Goal: Task Accomplishment & Management: Use online tool/utility

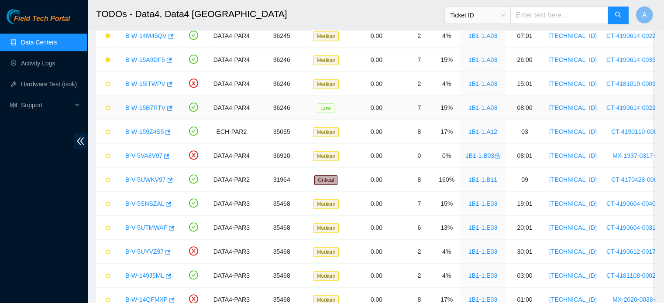
scroll to position [483, 0]
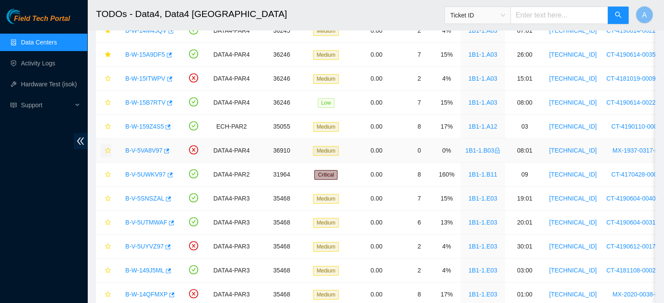
click at [108, 148] on icon "star" at bounding box center [108, 151] width 6 height 6
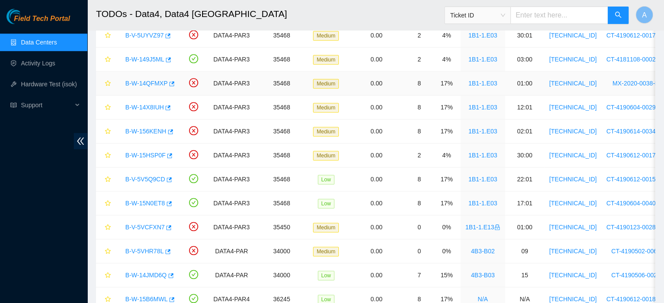
scroll to position [733, 0]
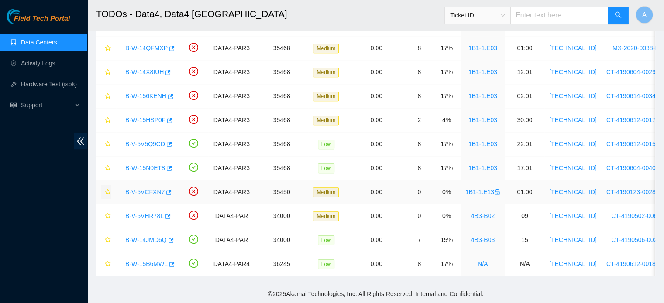
click at [105, 189] on icon "star" at bounding box center [108, 192] width 6 height 6
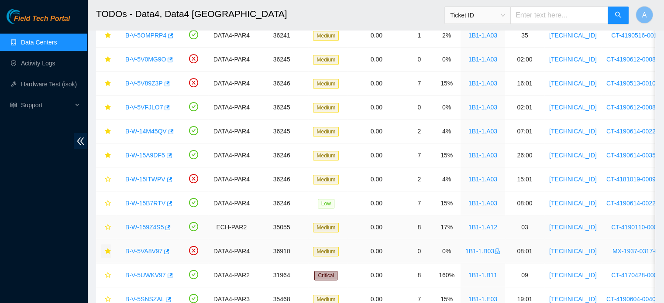
scroll to position [382, 0]
click at [106, 203] on icon "star" at bounding box center [108, 203] width 6 height 6
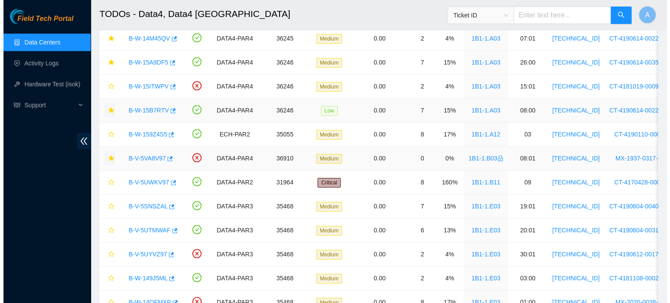
scroll to position [476, 0]
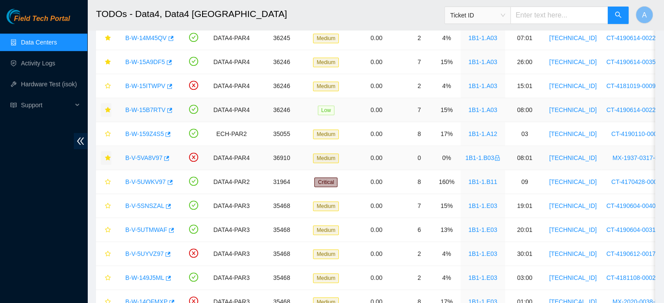
click at [146, 155] on link "B-V-5VA8V97" at bounding box center [143, 158] width 37 height 7
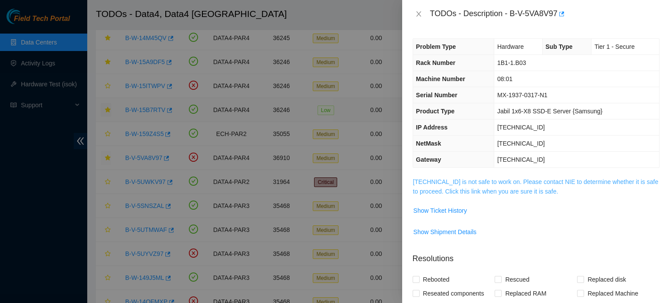
click at [445, 184] on link "95.100.200.159 is not safe to work on. Please contact NIE to determine whether …" at bounding box center [536, 187] width 246 height 17
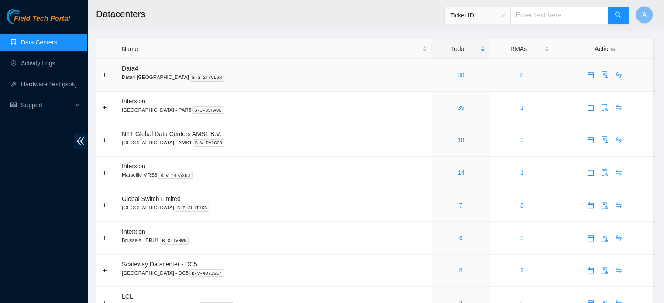
click at [457, 76] on link "38" at bounding box center [460, 75] width 7 height 7
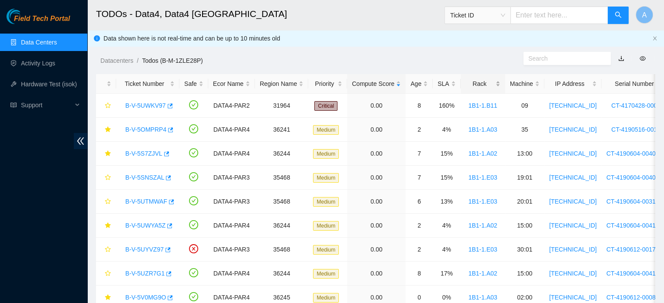
click at [489, 83] on div "Rack" at bounding box center [482, 84] width 35 height 10
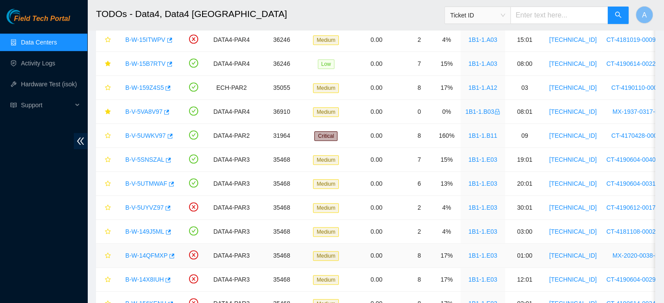
scroll to position [529, 0]
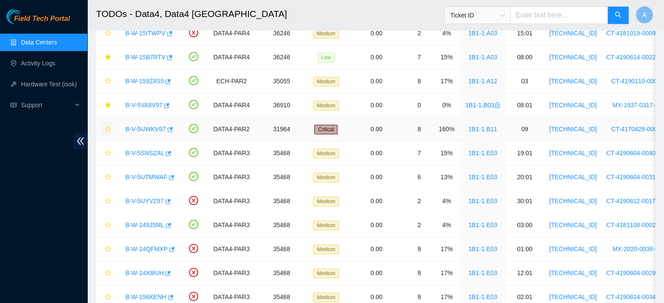
click at [108, 127] on icon "star" at bounding box center [108, 129] width 6 height 6
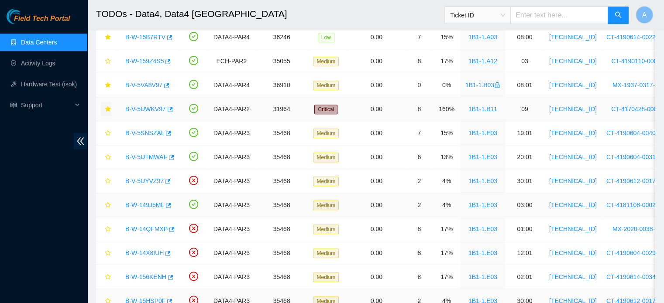
scroll to position [548, 0]
click at [148, 84] on link "B-V-5VA8V97" at bounding box center [143, 85] width 37 height 7
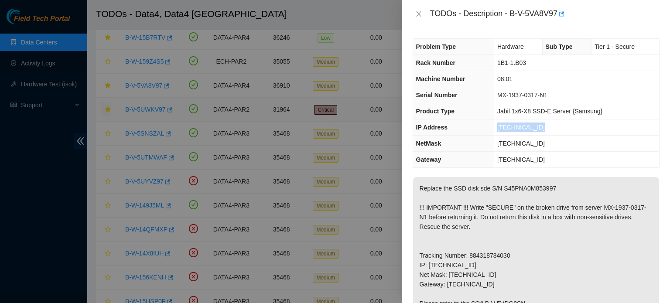
drag, startPoint x: 541, startPoint y: 127, endPoint x: 496, endPoint y: 127, distance: 44.5
click at [496, 127] on td "[TECHNICAL_ID]" at bounding box center [576, 128] width 165 height 16
copy span "[TECHNICAL_ID]"
drag, startPoint x: 529, startPoint y: 66, endPoint x: 490, endPoint y: 61, distance: 39.1
click at [490, 61] on tr "Rack Number 1B1-1.B03" at bounding box center [536, 63] width 246 height 16
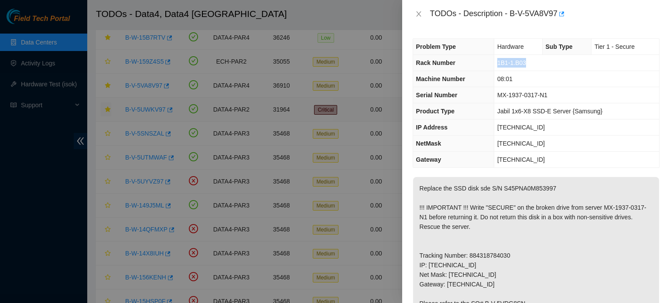
copy tr "1B1-1.B03"
click at [419, 13] on icon "close" at bounding box center [418, 13] width 7 height 7
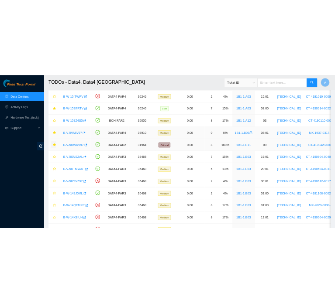
scroll to position [516, 0]
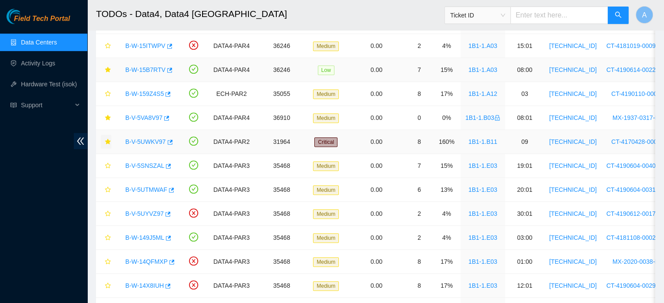
click at [146, 66] on link "B-W-15B7RTV" at bounding box center [145, 69] width 40 height 7
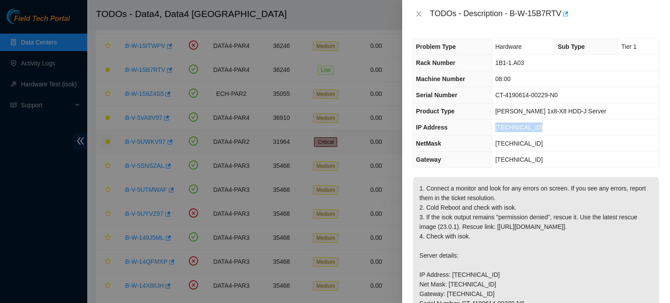
drag, startPoint x: 560, startPoint y: 125, endPoint x: 510, endPoint y: 129, distance: 49.9
click at [510, 129] on td "[TECHNICAL_ID]" at bounding box center [575, 128] width 167 height 16
copy span "[TECHNICAL_ID]"
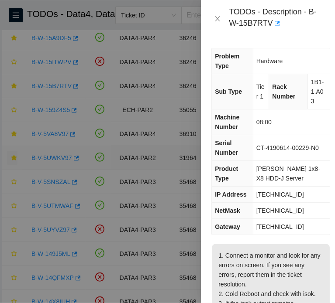
click at [311, 92] on span "1B1-1.A03" at bounding box center [317, 92] width 13 height 26
click at [315, 103] on td "1B1-1.A03" at bounding box center [318, 91] width 22 height 35
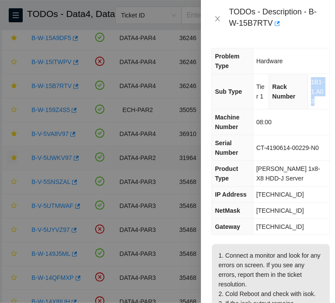
drag, startPoint x: 307, startPoint y: 82, endPoint x: 319, endPoint y: 108, distance: 29.3
click at [319, 108] on td "1B1-1.A03" at bounding box center [318, 91] width 22 height 35
copy span "1B1-1.A03"
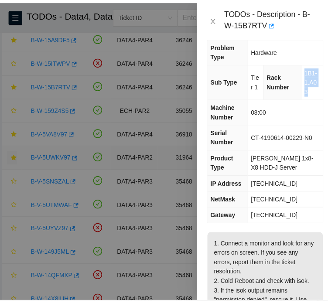
scroll to position [13, 0]
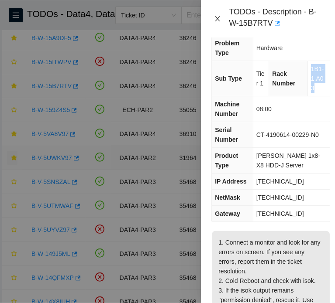
click at [216, 20] on icon "close" at bounding box center [217, 18] width 7 height 7
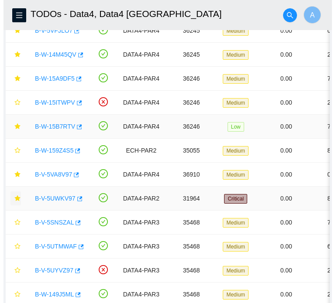
scroll to position [467, 0]
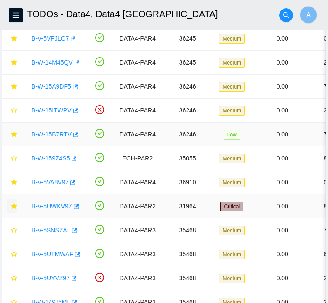
click at [51, 138] on link "B-W-15B7RTV" at bounding box center [51, 134] width 40 height 7
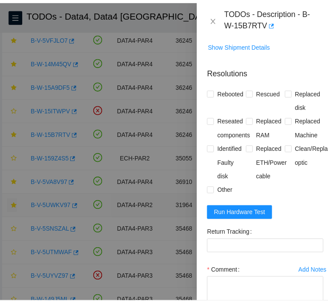
scroll to position [747, 0]
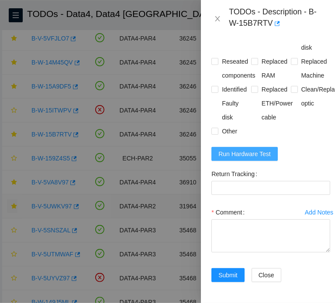
click at [247, 159] on span "Run Hardware Test" at bounding box center [244, 154] width 52 height 10
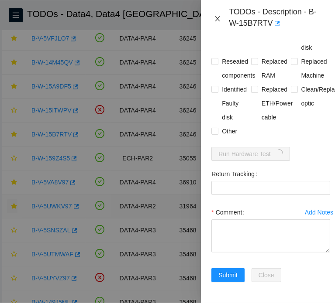
click at [218, 17] on icon "close" at bounding box center [217, 18] width 7 height 7
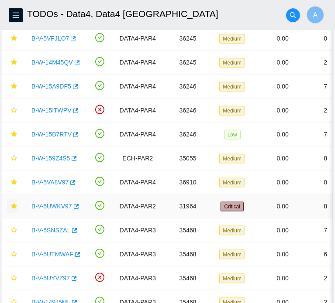
scroll to position [209, 0]
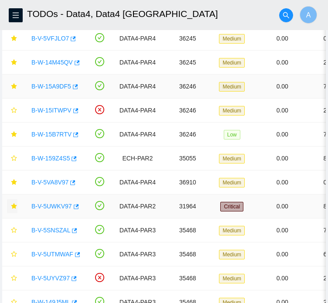
click at [50, 90] on link "B-W-15A9DF5" at bounding box center [51, 86] width 40 height 7
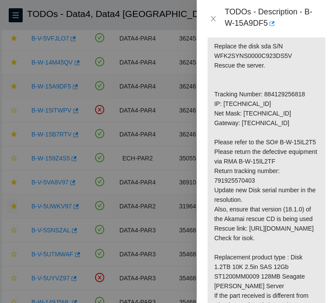
scroll to position [594, 0]
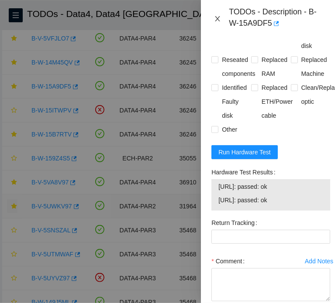
click at [215, 19] on icon "close" at bounding box center [217, 18] width 7 height 7
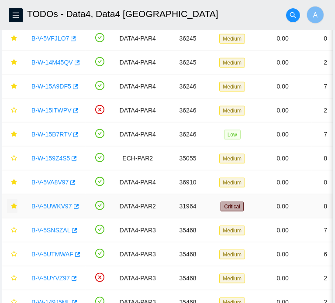
scroll to position [209, 0]
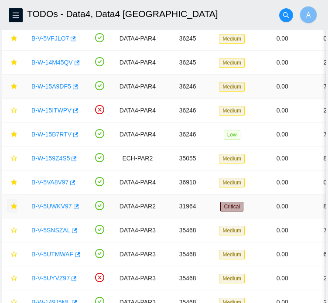
click at [51, 90] on link "B-W-15A9DF5" at bounding box center [51, 86] width 40 height 7
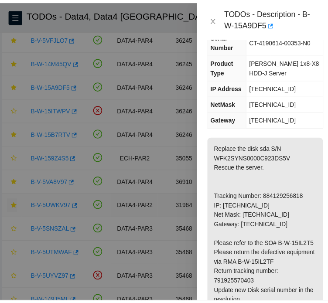
scroll to position [0, 0]
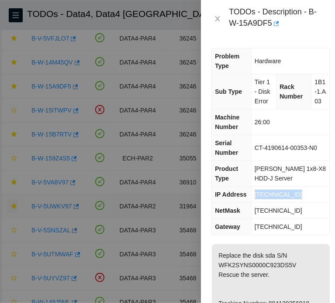
drag, startPoint x: 296, startPoint y: 204, endPoint x: 251, endPoint y: 206, distance: 45.0
click at [251, 203] on td "[TECHNICAL_ID]" at bounding box center [290, 195] width 79 height 16
copy span "[TECHNICAL_ID]"
drag, startPoint x: 316, startPoint y: 113, endPoint x: 310, endPoint y: 83, distance: 30.3
click at [311, 83] on td "1B1-1.A03" at bounding box center [320, 91] width 18 height 35
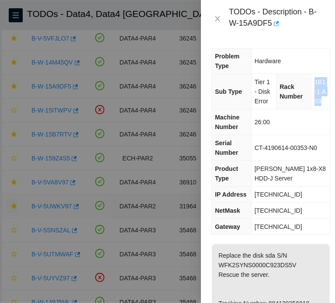
copy span "1B1-1.A03"
click at [219, 21] on icon "close" at bounding box center [217, 18] width 5 height 5
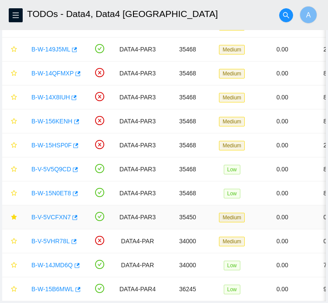
click at [51, 221] on link "B-V-5VCFXN7" at bounding box center [50, 217] width 39 height 7
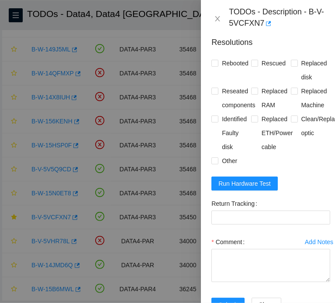
scroll to position [630, 0]
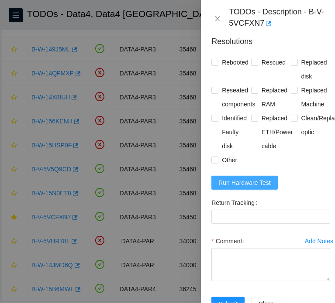
click at [251, 188] on span "Run Hardware Test" at bounding box center [244, 183] width 52 height 10
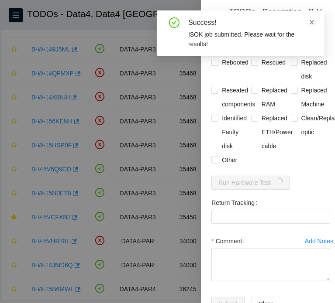
click at [310, 22] on icon "close" at bounding box center [312, 22] width 6 height 6
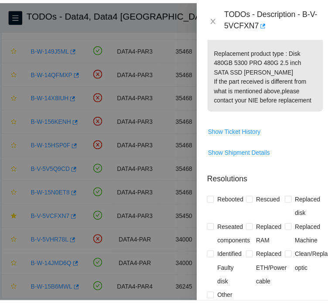
scroll to position [477, 0]
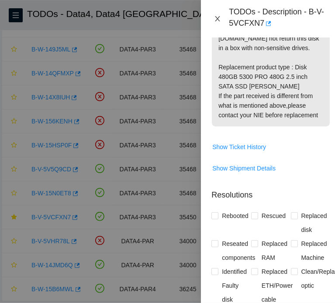
click at [216, 20] on icon "close" at bounding box center [217, 18] width 7 height 7
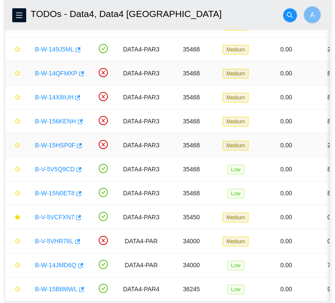
scroll to position [259, 0]
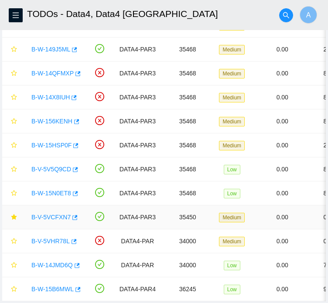
click at [47, 221] on link "B-V-5VCFXN7" at bounding box center [50, 217] width 39 height 7
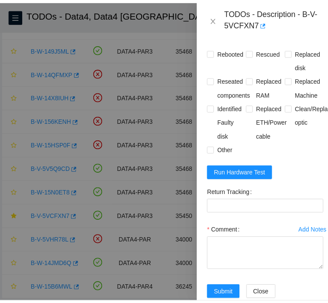
scroll to position [641, 0]
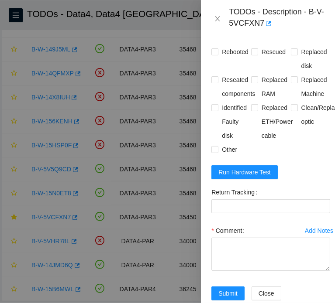
click at [218, 19] on icon "close" at bounding box center [217, 18] width 5 height 5
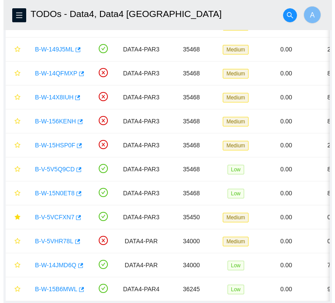
scroll to position [209, 0]
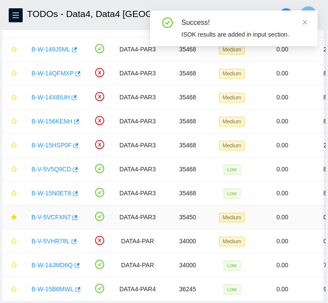
click at [49, 221] on link "B-V-5VCFXN7" at bounding box center [50, 217] width 39 height 7
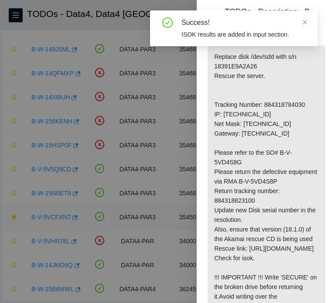
scroll to position [641, 0]
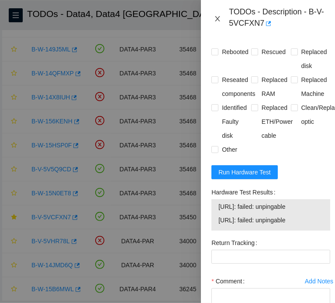
click at [214, 17] on icon "close" at bounding box center [217, 18] width 7 height 7
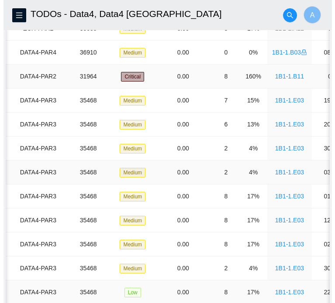
scroll to position [0, 0]
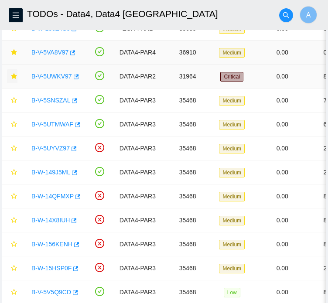
click at [57, 56] on link "B-V-5VA8V97" at bounding box center [49, 52] width 37 height 7
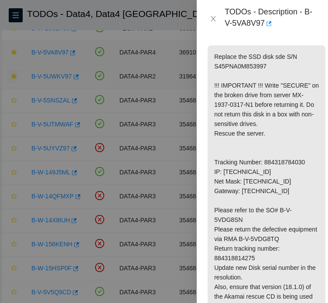
scroll to position [698, 0]
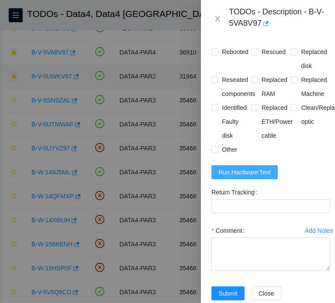
click at [238, 177] on span "Run Hardware Test" at bounding box center [244, 173] width 52 height 10
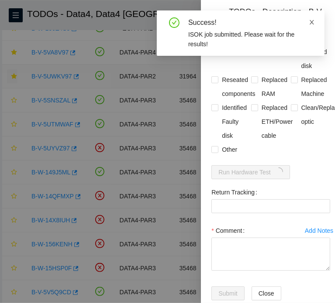
click at [314, 21] on icon "close" at bounding box center [312, 22] width 6 height 6
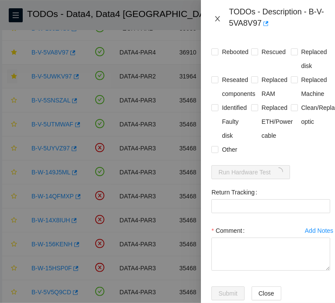
click at [217, 20] on icon "close" at bounding box center [217, 18] width 7 height 7
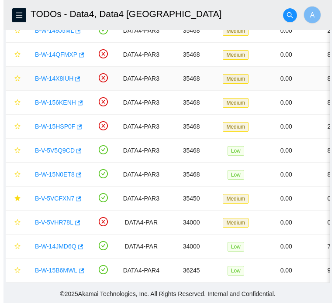
scroll to position [742, 0]
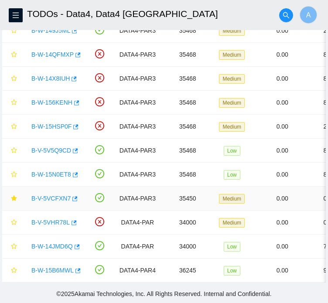
click at [55, 202] on link "B-V-5VCFXN7" at bounding box center [50, 198] width 39 height 7
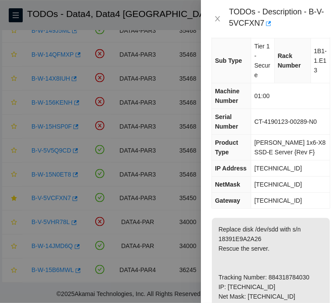
scroll to position [0, 0]
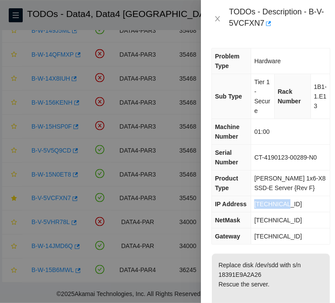
drag, startPoint x: 292, startPoint y: 202, endPoint x: 254, endPoint y: 208, distance: 38.4
click at [254, 208] on td "[TECHNICAL_ID]" at bounding box center [290, 204] width 79 height 16
copy span "[TECHNICAL_ID]"
click at [314, 89] on span "1B1-1.E13" at bounding box center [320, 96] width 13 height 26
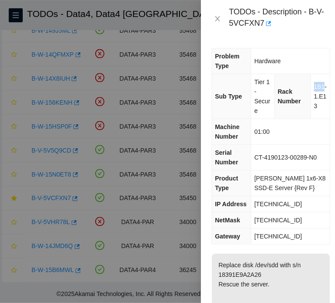
click at [314, 89] on span "1B1-1.E13" at bounding box center [320, 96] width 13 height 26
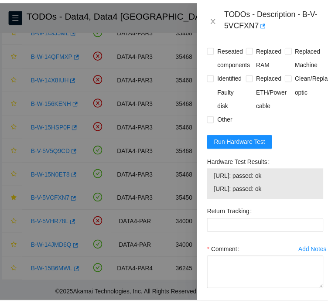
scroll to position [751, 0]
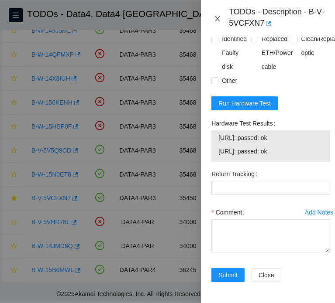
click at [214, 16] on icon "close" at bounding box center [217, 18] width 7 height 7
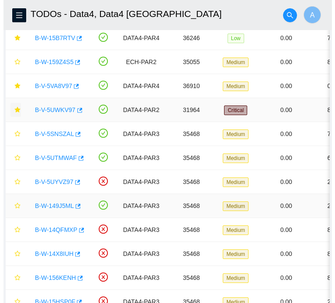
scroll to position [559, 0]
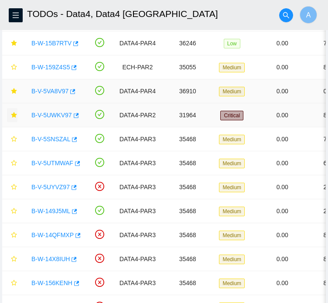
click at [53, 95] on link "B-V-5VA8V97" at bounding box center [49, 91] width 37 height 7
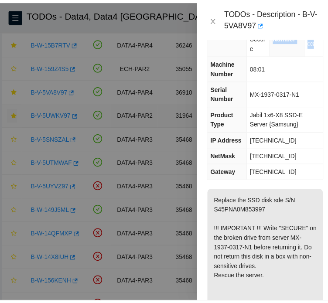
scroll to position [0, 0]
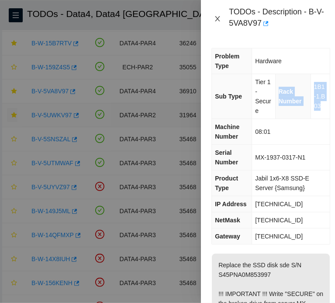
click at [220, 22] on icon "close" at bounding box center [217, 18] width 7 height 7
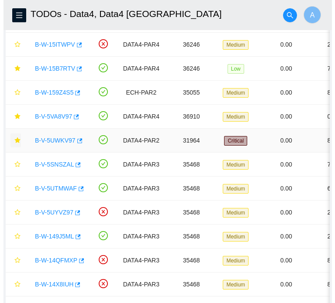
scroll to position [529, 0]
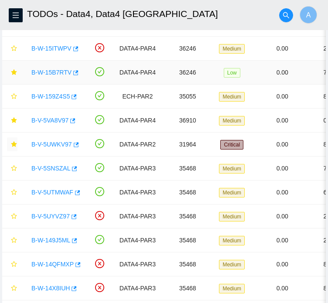
click at [56, 76] on link "B-W-15B7RTV" at bounding box center [51, 72] width 40 height 7
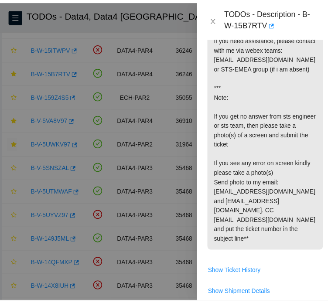
scroll to position [412, 0]
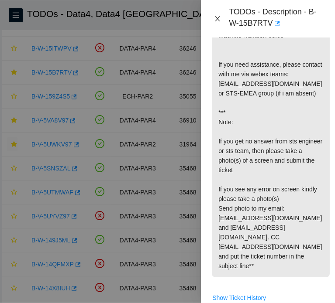
click at [216, 20] on icon "close" at bounding box center [217, 18] width 7 height 7
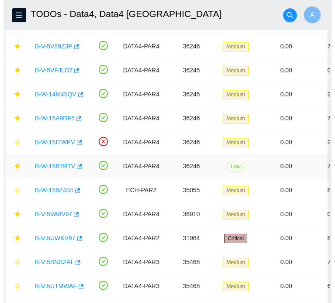
scroll to position [435, 0]
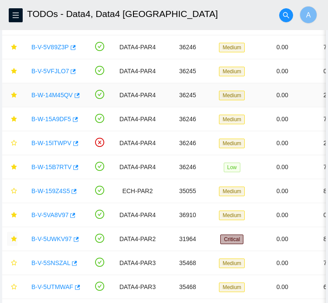
click at [59, 99] on link "B-W-14M45QV" at bounding box center [51, 95] width 41 height 7
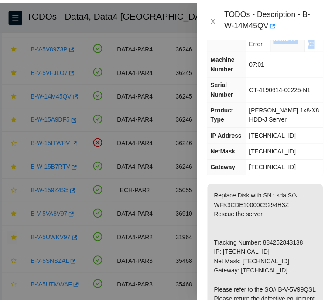
scroll to position [0, 0]
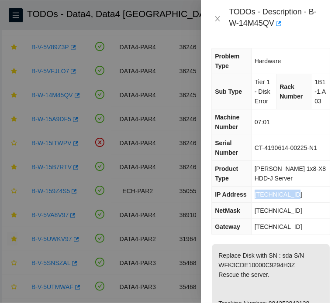
drag, startPoint x: 292, startPoint y: 203, endPoint x: 250, endPoint y: 208, distance: 43.1
click at [251, 203] on td "[TECHNICAL_ID]" at bounding box center [290, 195] width 79 height 16
copy span "[TECHNICAL_ID]"
drag, startPoint x: 319, startPoint y: 110, endPoint x: 311, endPoint y: 82, distance: 29.0
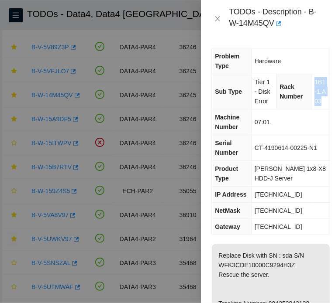
click at [311, 82] on td "1B1-1.A03" at bounding box center [320, 91] width 18 height 35
click at [220, 17] on icon "close" at bounding box center [217, 18] width 7 height 7
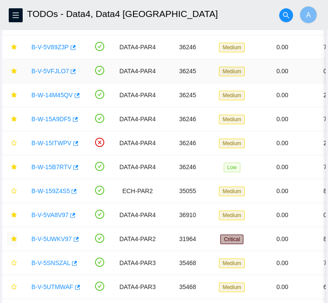
click at [47, 75] on link "B-V-5VFJLO7" at bounding box center [50, 71] width 38 height 7
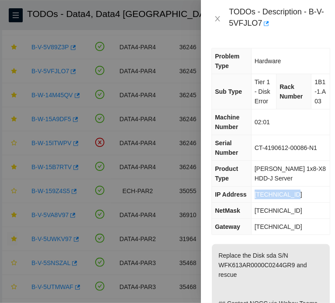
drag, startPoint x: 298, startPoint y: 206, endPoint x: 254, endPoint y: 204, distance: 44.1
click at [254, 203] on td "[TECHNICAL_ID]" at bounding box center [290, 195] width 79 height 16
drag, startPoint x: 316, startPoint y: 118, endPoint x: 309, endPoint y: 80, distance: 38.8
click at [311, 80] on td "1B1-1.A03" at bounding box center [320, 91] width 18 height 35
click at [218, 19] on icon "close" at bounding box center [217, 18] width 7 height 7
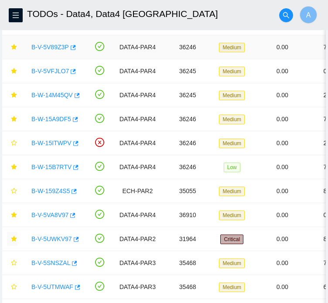
click at [49, 51] on link "B-V-5V89Z3P" at bounding box center [50, 47] width 38 height 7
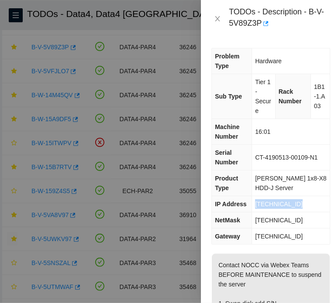
drag, startPoint x: 296, startPoint y: 203, endPoint x: 253, endPoint y: 203, distance: 42.8
click at [253, 203] on td "[TECHNICAL_ID]" at bounding box center [291, 204] width 78 height 16
click at [220, 19] on icon "close" at bounding box center [217, 18] width 7 height 7
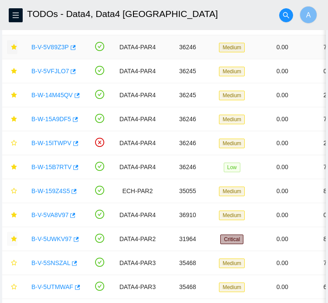
click at [14, 50] on icon "star" at bounding box center [14, 47] width 6 height 6
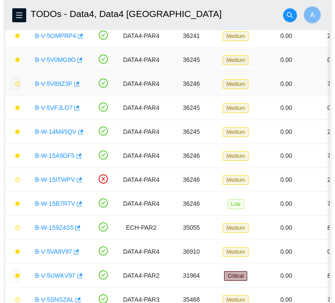
scroll to position [397, 0]
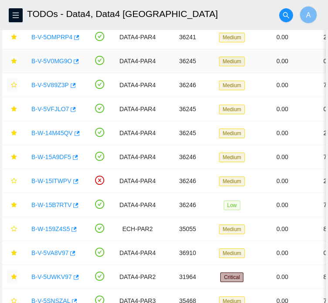
click at [56, 65] on link "B-V-5V0MG9O" at bounding box center [51, 61] width 41 height 7
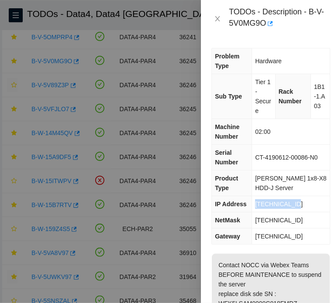
drag, startPoint x: 302, startPoint y: 206, endPoint x: 250, endPoint y: 206, distance: 52.8
click at [250, 206] on tr "IP Address [TECHNICAL_ID]" at bounding box center [271, 204] width 118 height 16
drag, startPoint x: 321, startPoint y: 106, endPoint x: 309, endPoint y: 83, distance: 26.4
click at [310, 83] on td "1B1-1.A03" at bounding box center [319, 96] width 19 height 45
click at [220, 19] on icon "close" at bounding box center [217, 18] width 7 height 7
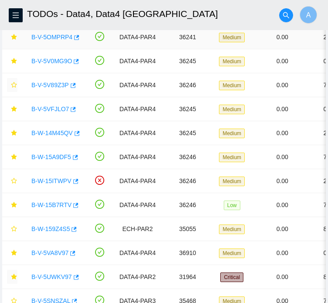
click at [52, 41] on link "B-V-5OMPRP4" at bounding box center [51, 37] width 41 height 7
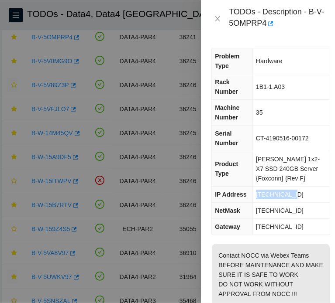
drag, startPoint x: 299, startPoint y: 192, endPoint x: 253, endPoint y: 196, distance: 45.6
click at [253, 196] on tr "IP Address [TECHNICAL_ID]" at bounding box center [271, 195] width 118 height 16
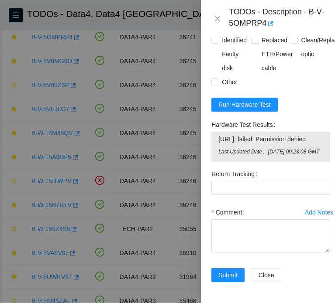
scroll to position [853, 0]
click at [253, 100] on span "Run Hardware Test" at bounding box center [244, 105] width 52 height 10
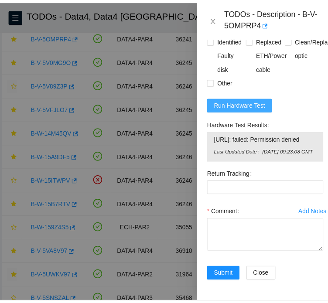
scroll to position [786, 0]
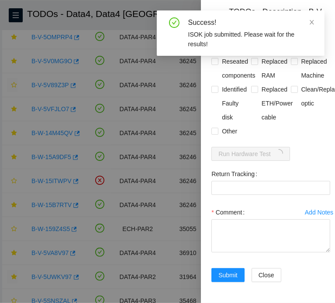
click at [312, 22] on icon "close" at bounding box center [312, 22] width 6 height 6
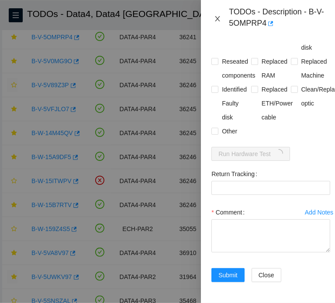
click at [216, 17] on icon "close" at bounding box center [217, 18] width 5 height 5
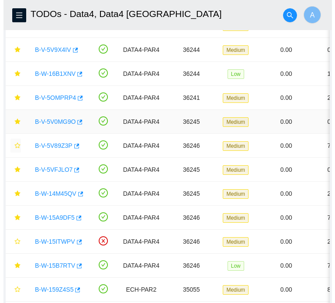
scroll to position [335, 0]
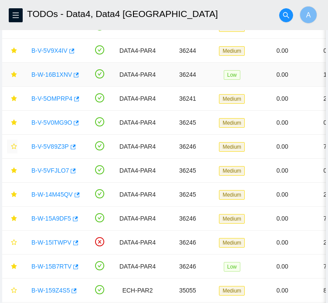
click at [52, 78] on link "B-W-16B1XNV" at bounding box center [51, 74] width 41 height 7
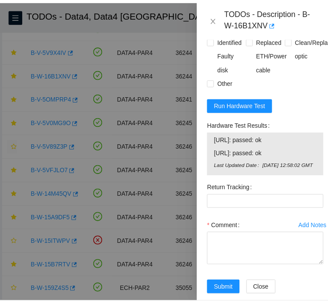
scroll to position [694, 0]
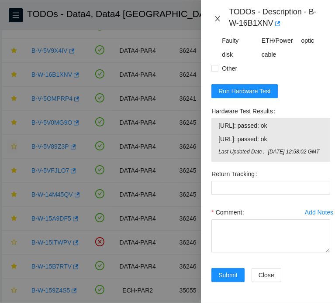
click at [217, 18] on icon "close" at bounding box center [217, 18] width 7 height 7
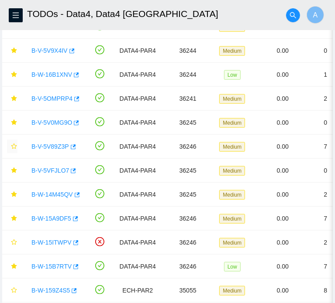
scroll to position [192, 0]
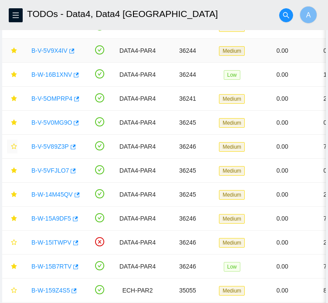
click at [56, 54] on link "B-V-5V9X4IV" at bounding box center [49, 50] width 36 height 7
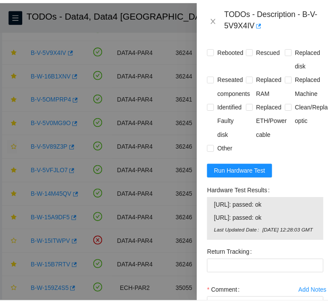
scroll to position [665, 0]
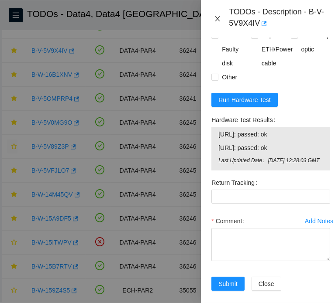
click at [218, 19] on icon "close" at bounding box center [217, 18] width 5 height 5
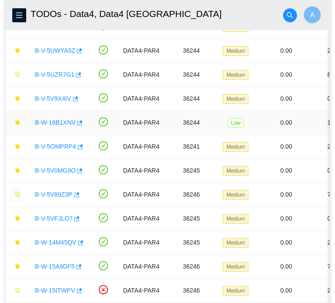
scroll to position [283, 0]
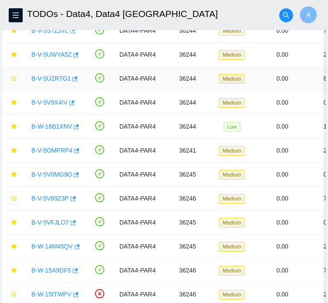
click at [52, 82] on link "B-V-5UZR7G1" at bounding box center [50, 78] width 39 height 7
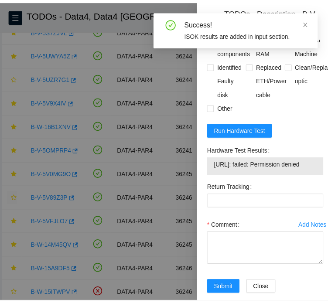
scroll to position [770, 0]
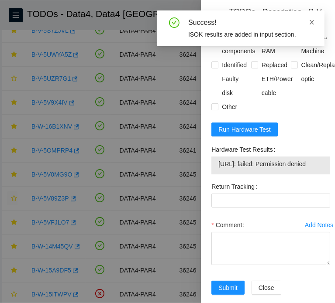
click at [312, 20] on icon "close" at bounding box center [312, 22] width 6 height 6
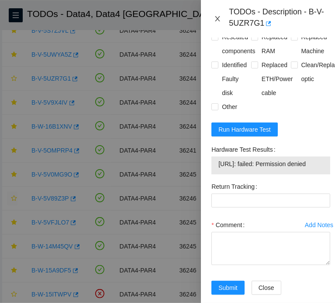
click at [218, 19] on icon "close" at bounding box center [217, 18] width 7 height 7
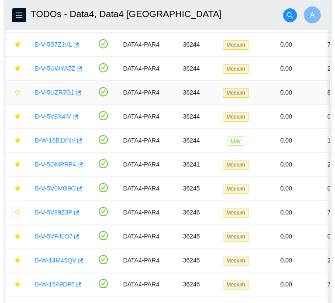
scroll to position [268, 0]
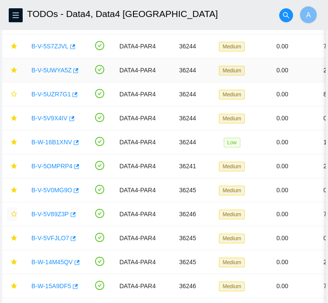
click at [55, 74] on link "B-V-5UWYA5Z" at bounding box center [51, 70] width 40 height 7
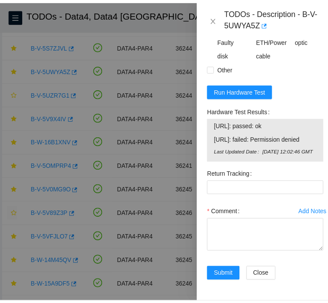
scroll to position [683, 0]
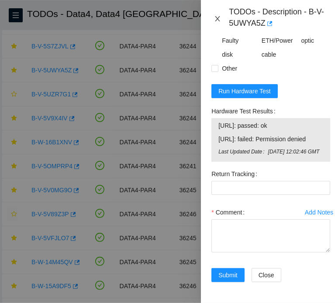
click at [217, 18] on icon "close" at bounding box center [217, 18] width 5 height 5
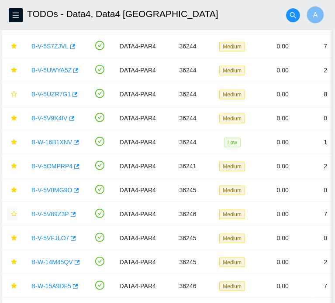
scroll to position [199, 0]
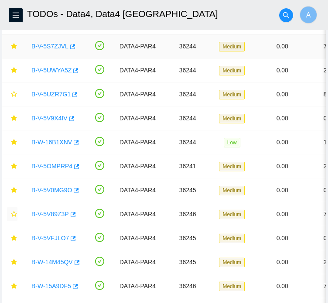
click at [53, 50] on link "B-V-5S7ZJVL" at bounding box center [49, 46] width 37 height 7
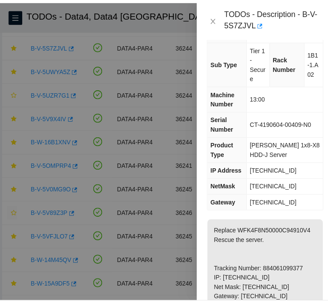
scroll to position [0, 0]
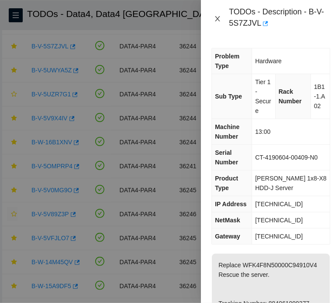
click at [220, 22] on icon "close" at bounding box center [217, 18] width 7 height 7
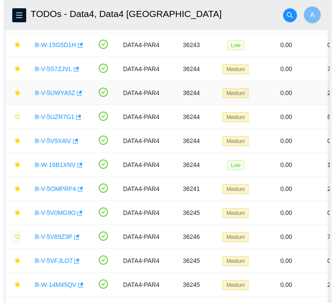
scroll to position [235, 0]
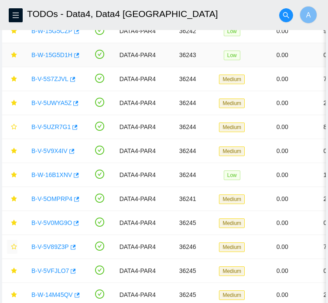
click at [55, 58] on link "B-W-15G5D1H" at bounding box center [51, 55] width 41 height 7
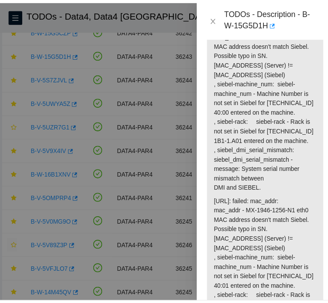
scroll to position [1096, 0]
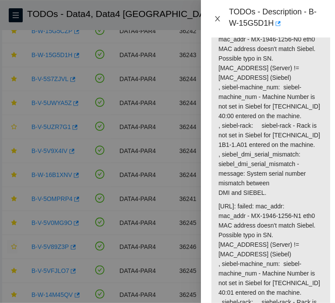
click at [218, 18] on icon "close" at bounding box center [217, 18] width 7 height 7
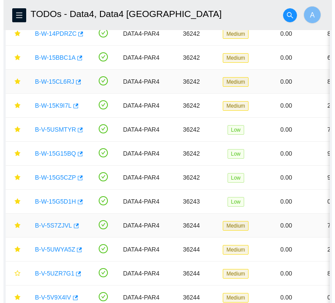
scroll to position [78, 0]
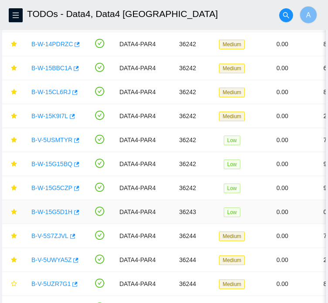
click at [48, 216] on link "B-W-15G5D1H" at bounding box center [51, 212] width 41 height 7
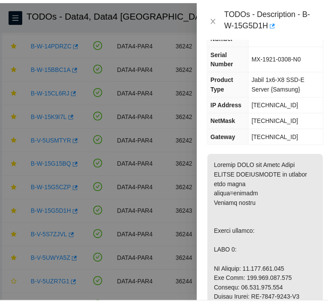
scroll to position [87, 0]
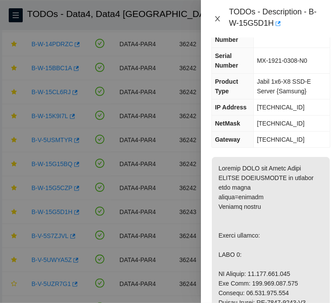
click at [217, 19] on icon "close" at bounding box center [217, 18] width 5 height 5
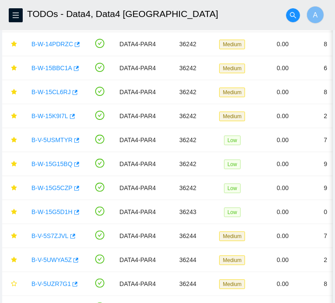
scroll to position [59, 0]
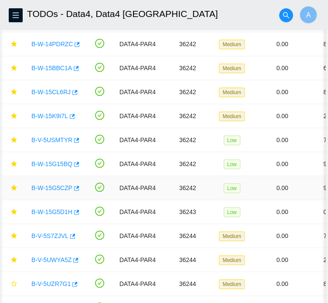
click at [55, 192] on link "B-W-15G5CZP" at bounding box center [51, 188] width 41 height 7
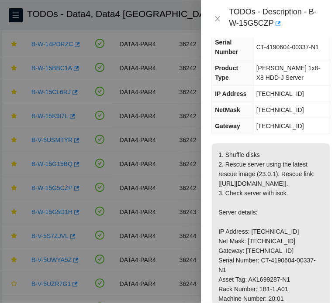
scroll to position [0, 0]
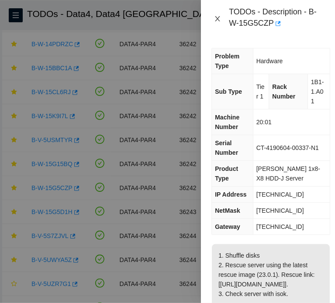
click at [214, 15] on icon "close" at bounding box center [217, 18] width 7 height 7
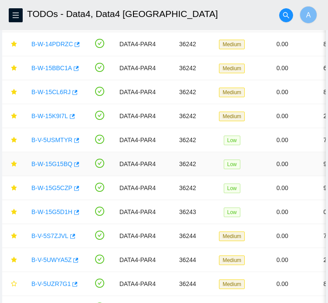
click at [53, 168] on link "B-W-15G15BQ" at bounding box center [51, 164] width 41 height 7
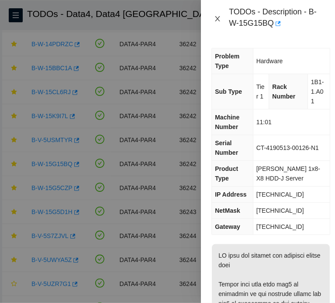
click at [217, 17] on icon "close" at bounding box center [217, 18] width 7 height 7
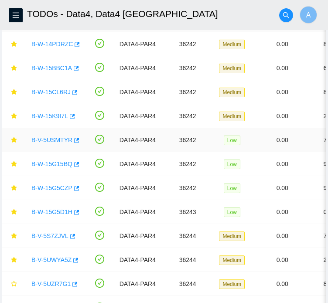
click at [57, 144] on link "B-V-5USMTYR" at bounding box center [51, 140] width 41 height 7
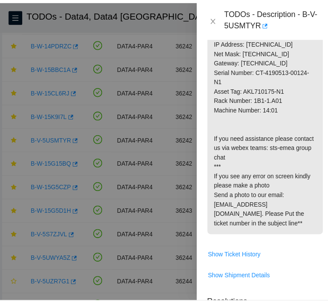
scroll to position [752, 0]
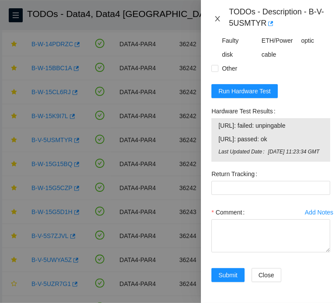
click at [218, 17] on icon "close" at bounding box center [217, 18] width 7 height 7
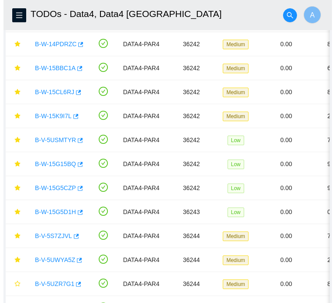
scroll to position [249, 0]
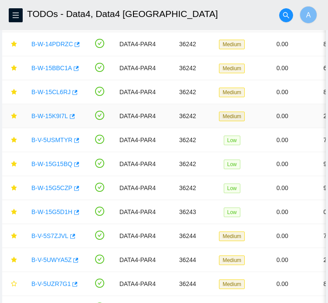
click at [51, 120] on link "B-W-15K9I7L" at bounding box center [49, 116] width 37 height 7
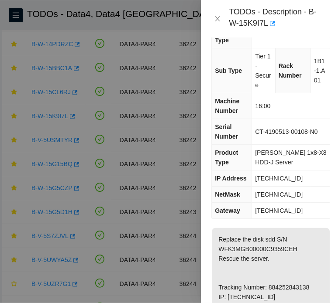
scroll to position [0, 0]
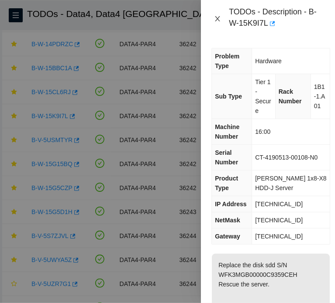
click at [220, 15] on icon "close" at bounding box center [217, 18] width 7 height 7
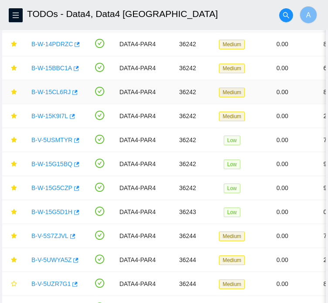
click at [54, 96] on link "B-W-15CL6RJ" at bounding box center [50, 92] width 39 height 7
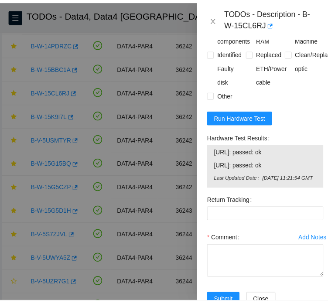
scroll to position [723, 0]
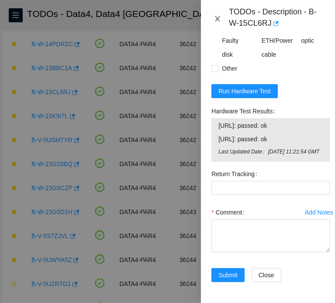
click at [218, 16] on icon "close" at bounding box center [217, 18] width 7 height 7
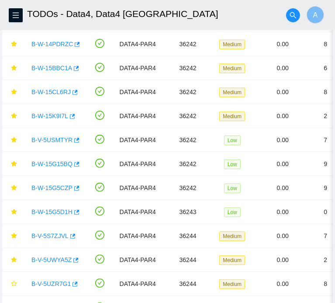
scroll to position [250, 0]
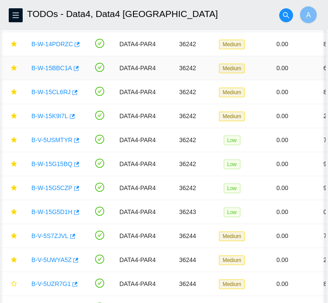
click at [52, 72] on link "B-W-15BBC1A" at bounding box center [51, 68] width 41 height 7
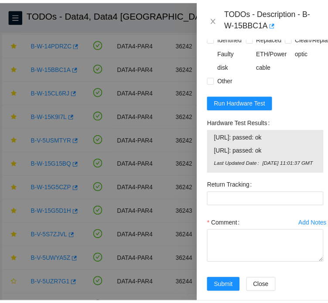
scroll to position [867, 0]
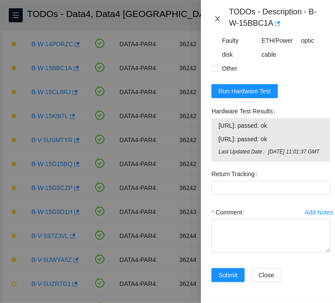
click at [218, 18] on icon "close" at bounding box center [217, 18] width 5 height 5
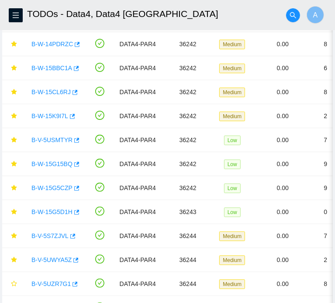
scroll to position [249, 0]
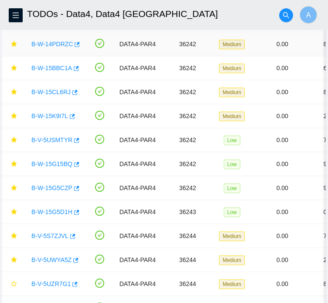
click at [55, 48] on link "B-W-14PDRZC" at bounding box center [51, 44] width 41 height 7
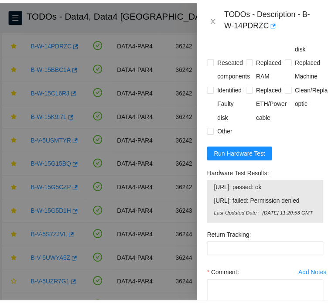
scroll to position [723, 0]
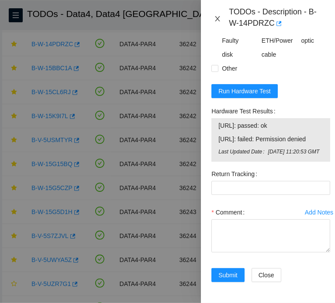
click at [216, 17] on icon "close" at bounding box center [217, 18] width 7 height 7
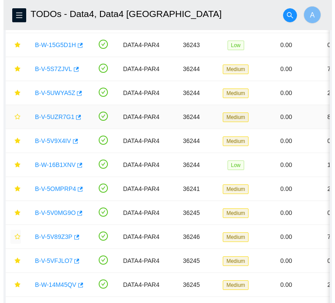
scroll to position [247, 0]
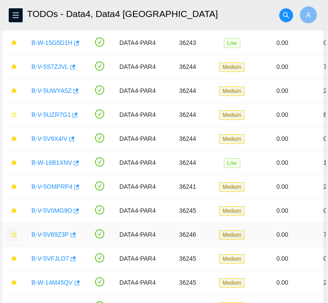
click at [47, 238] on link "B-V-5V89Z3P" at bounding box center [50, 234] width 38 height 7
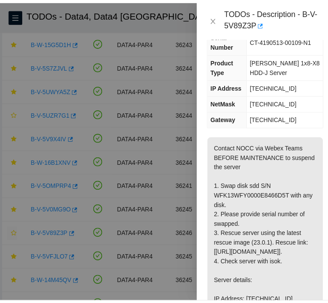
scroll to position [0, 0]
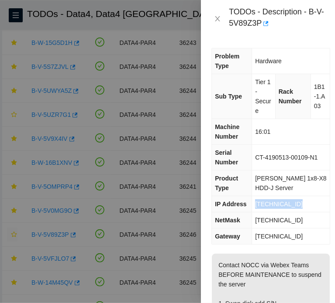
drag, startPoint x: 297, startPoint y: 206, endPoint x: 253, endPoint y: 209, distance: 43.8
click at [253, 209] on td "[TECHNICAL_ID]" at bounding box center [291, 204] width 78 height 16
click at [314, 103] on span "1B1-1.A03" at bounding box center [319, 96] width 11 height 26
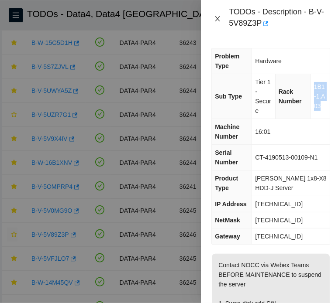
click at [219, 20] on icon "close" at bounding box center [217, 18] width 7 height 7
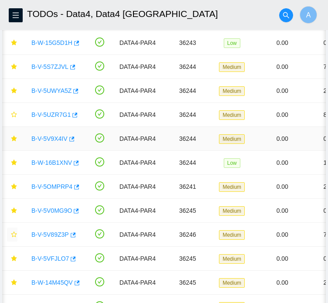
click at [46, 142] on link "B-V-5V9X4IV" at bounding box center [49, 138] width 36 height 7
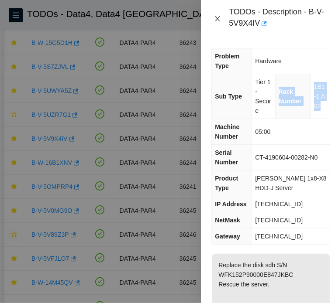
click at [216, 19] on icon "close" at bounding box center [217, 18] width 7 height 7
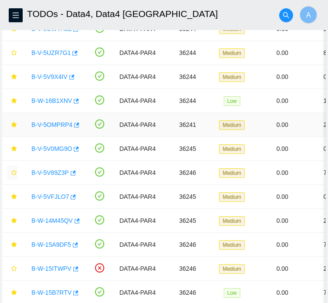
click at [56, 128] on link "B-V-5OMPRP4" at bounding box center [51, 124] width 41 height 7
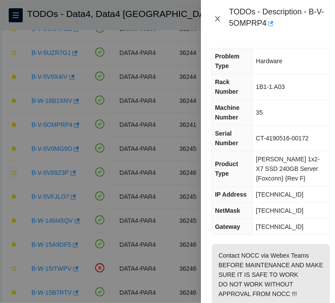
click at [218, 18] on icon "close" at bounding box center [217, 18] width 5 height 5
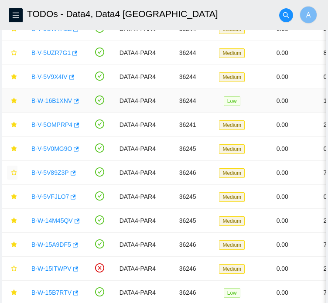
click at [57, 104] on link "B-W-16B1XNV" at bounding box center [51, 100] width 41 height 7
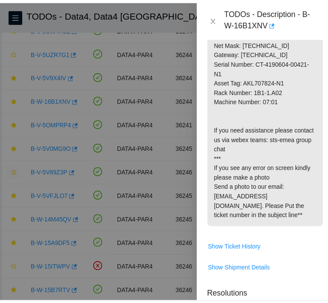
scroll to position [317, 0]
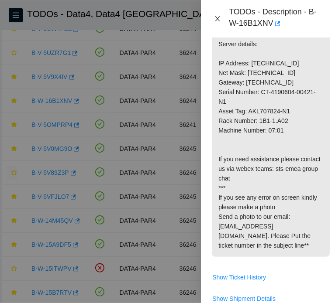
click at [218, 19] on icon "close" at bounding box center [217, 18] width 5 height 5
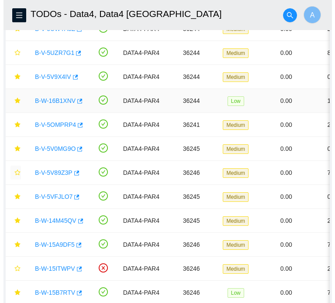
scroll to position [259, 0]
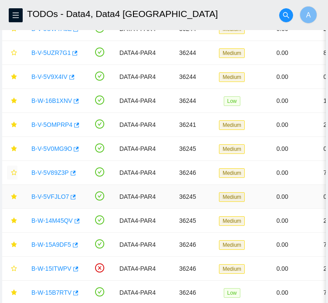
click at [58, 200] on link "B-V-5VFJLO7" at bounding box center [50, 196] width 38 height 7
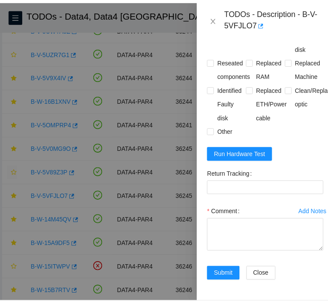
scroll to position [700, 0]
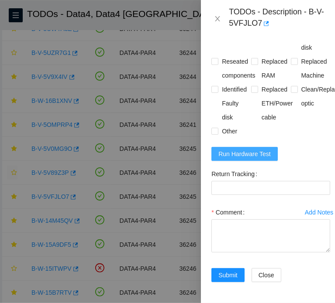
click at [251, 149] on span "Run Hardware Test" at bounding box center [244, 154] width 52 height 10
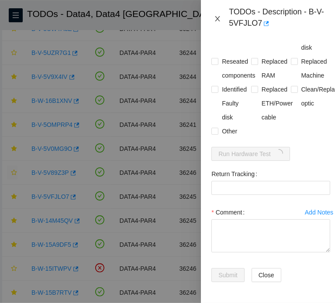
click at [216, 20] on icon "close" at bounding box center [217, 18] width 7 height 7
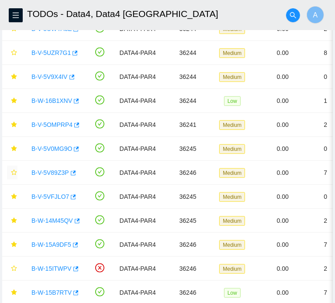
scroll to position [250, 0]
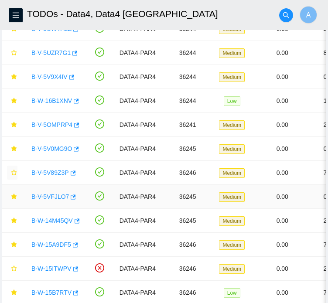
click at [52, 200] on link "B-V-5VFJLO7" at bounding box center [50, 196] width 38 height 7
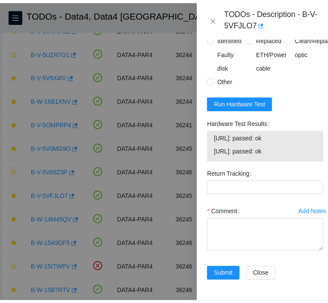
scroll to position [751, 0]
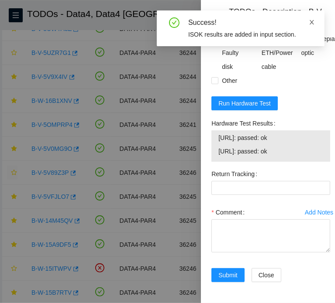
click at [312, 21] on icon "close" at bounding box center [312, 22] width 6 height 6
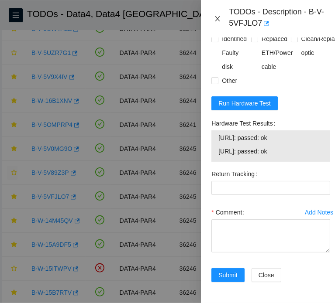
click at [220, 18] on icon "close" at bounding box center [217, 18] width 7 height 7
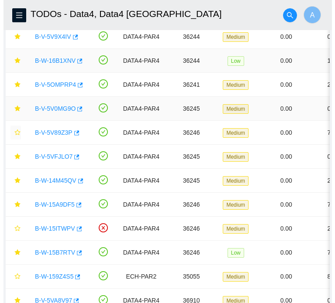
scroll to position [350, 0]
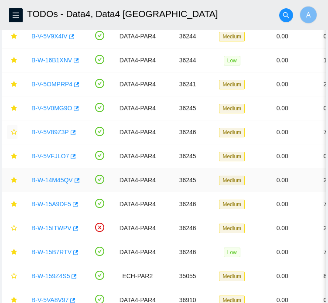
click at [53, 187] on div "B-W-14M45QV" at bounding box center [54, 180] width 54 height 14
click at [51, 184] on link "B-W-14M45QV" at bounding box center [51, 180] width 41 height 7
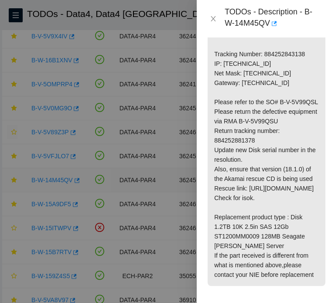
scroll to position [652, 0]
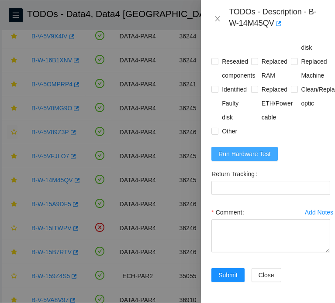
click at [246, 149] on span "Run Hardware Test" at bounding box center [244, 154] width 52 height 10
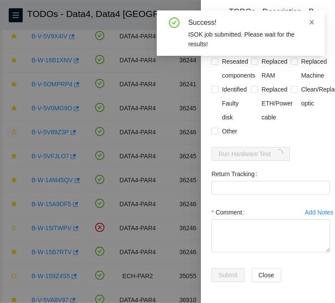
click at [312, 19] on icon "close" at bounding box center [312, 22] width 6 height 6
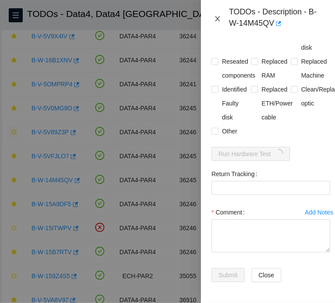
click at [218, 17] on icon "close" at bounding box center [217, 18] width 7 height 7
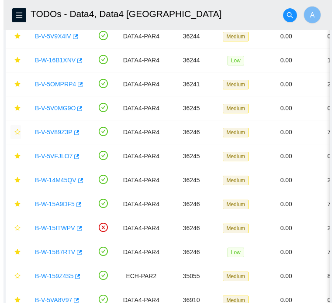
scroll to position [249, 0]
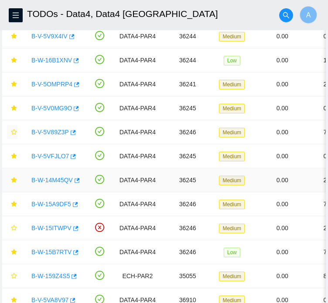
click at [55, 184] on link "B-W-14M45QV" at bounding box center [51, 180] width 41 height 7
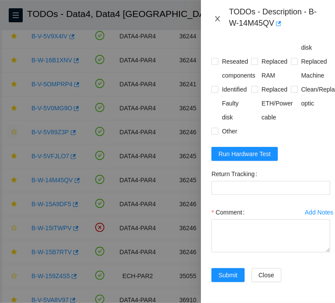
click at [218, 18] on icon "close" at bounding box center [217, 18] width 5 height 5
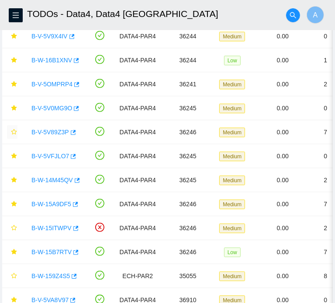
scroll to position [249, 0]
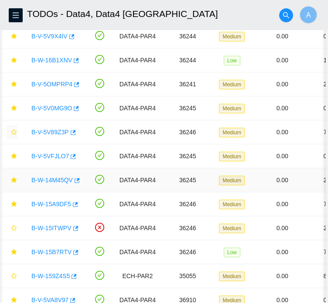
click at [56, 184] on link "B-W-14M45QV" at bounding box center [51, 180] width 41 height 7
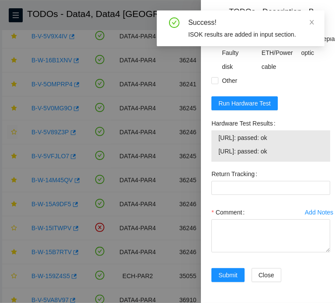
scroll to position [702, 0]
click at [312, 20] on icon "close" at bounding box center [312, 22] width 6 height 6
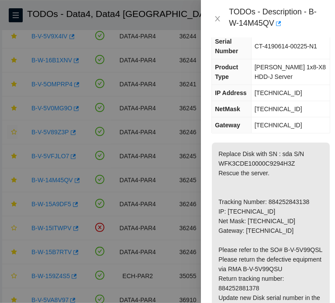
scroll to position [0, 0]
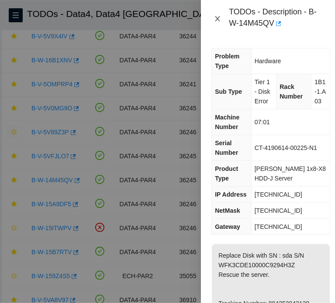
click at [216, 19] on icon "close" at bounding box center [217, 18] width 7 height 7
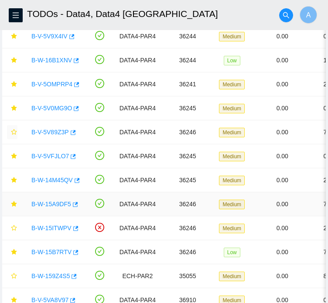
click at [53, 208] on link "B-W-15A9DF5" at bounding box center [51, 204] width 40 height 7
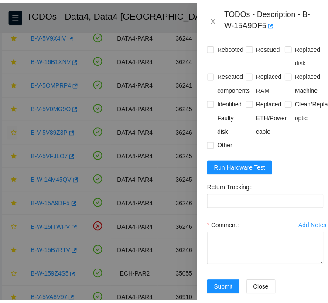
scroll to position [652, 0]
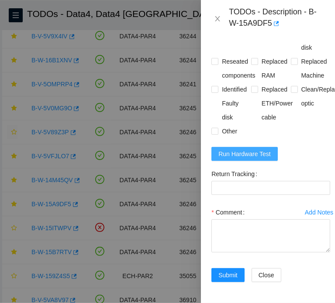
click at [253, 149] on span "Run Hardware Test" at bounding box center [244, 154] width 52 height 10
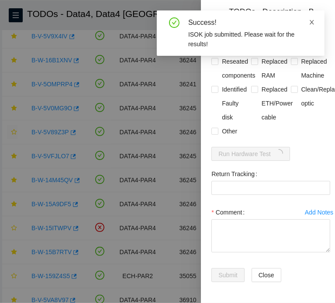
click at [311, 23] on icon "close" at bounding box center [311, 22] width 4 height 4
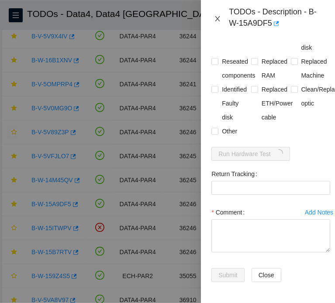
click at [216, 19] on icon "close" at bounding box center [217, 18] width 7 height 7
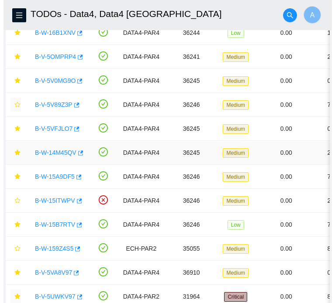
scroll to position [379, 0]
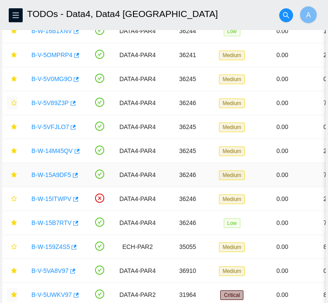
click at [58, 179] on link "B-W-15A9DF5" at bounding box center [51, 175] width 40 height 7
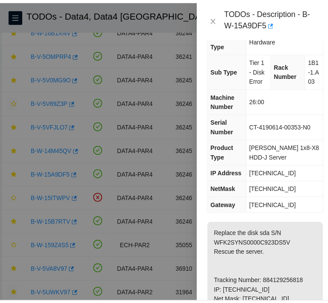
scroll to position [0, 0]
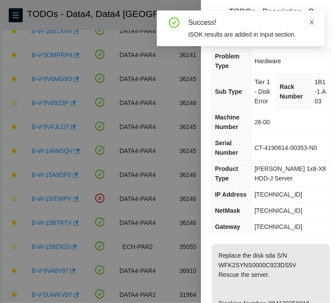
click at [311, 21] on icon "close" at bounding box center [311, 22] width 4 height 4
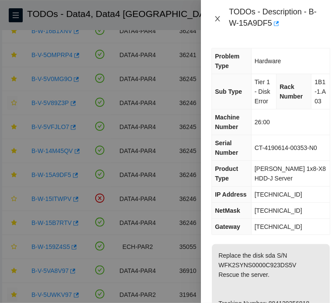
click at [218, 20] on icon "close" at bounding box center [217, 18] width 7 height 7
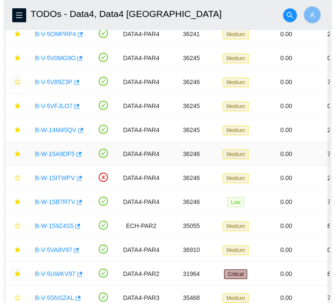
scroll to position [402, 0]
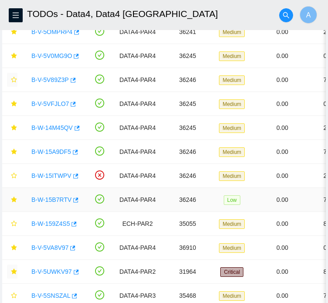
click at [48, 203] on link "B-W-15B7RTV" at bounding box center [51, 199] width 40 height 7
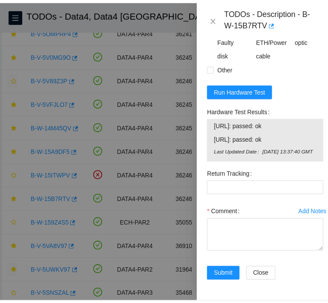
scroll to position [876, 0]
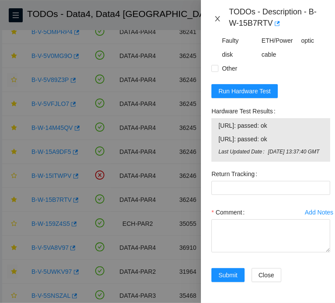
click at [214, 18] on icon "close" at bounding box center [217, 18] width 7 height 7
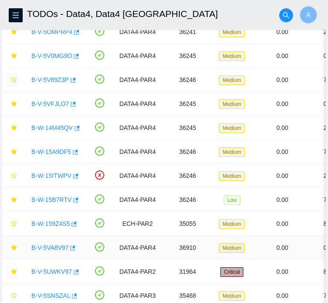
click at [56, 251] on link "B-V-5VA8V97" at bounding box center [49, 247] width 37 height 7
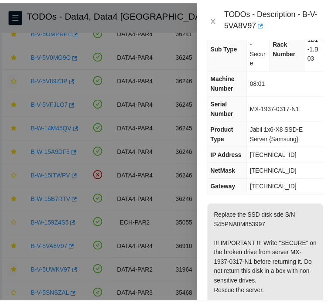
scroll to position [0, 0]
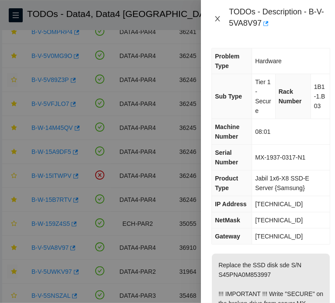
click at [215, 21] on icon "close" at bounding box center [217, 18] width 7 height 7
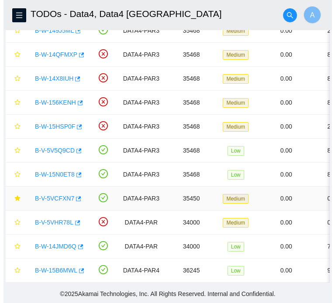
scroll to position [751, 0]
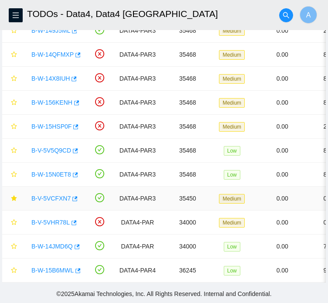
click at [53, 202] on link "B-V-5VCFXN7" at bounding box center [50, 198] width 39 height 7
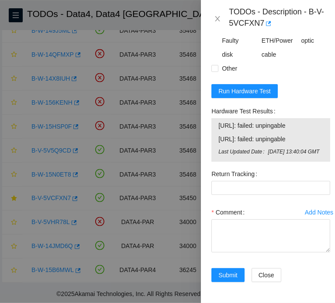
scroll to position [771, 0]
click at [249, 86] on span "Run Hardware Test" at bounding box center [244, 91] width 52 height 10
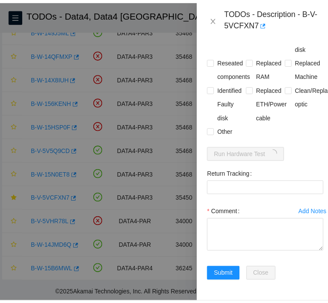
scroll to position [700, 0]
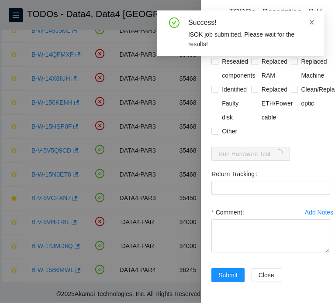
click at [312, 24] on icon "close" at bounding box center [311, 22] width 4 height 4
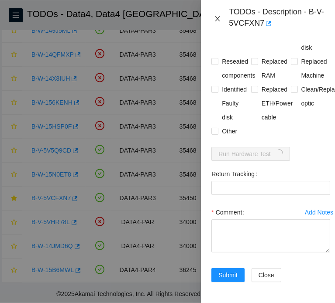
click at [216, 16] on icon "close" at bounding box center [217, 18] width 7 height 7
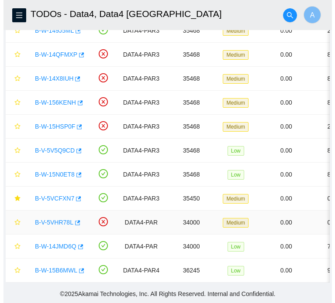
scroll to position [769, 0]
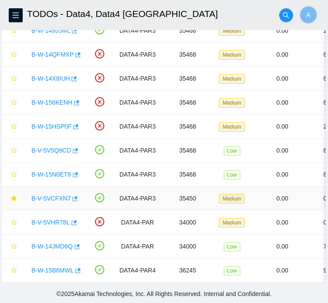
click at [56, 195] on link "B-V-5VCFXN7" at bounding box center [50, 198] width 39 height 7
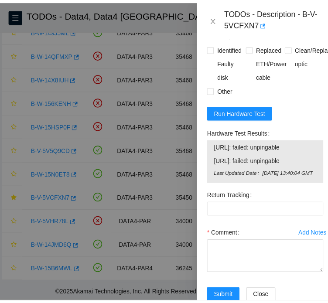
scroll to position [771, 0]
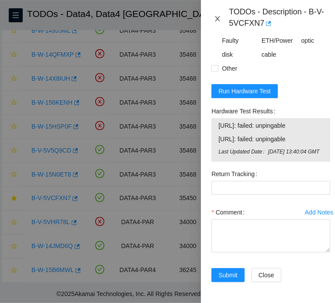
click at [216, 20] on icon "close" at bounding box center [217, 18] width 7 height 7
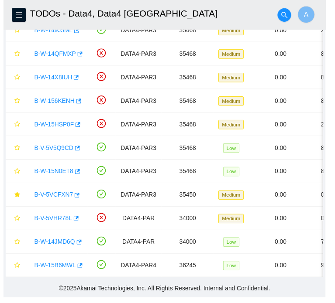
scroll to position [250, 0]
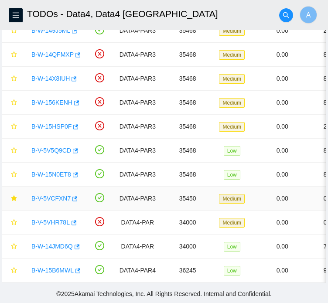
click at [55, 195] on link "B-V-5VCFXN7" at bounding box center [50, 198] width 39 height 7
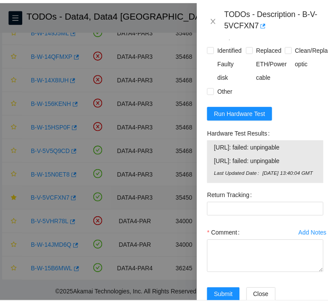
scroll to position [771, 0]
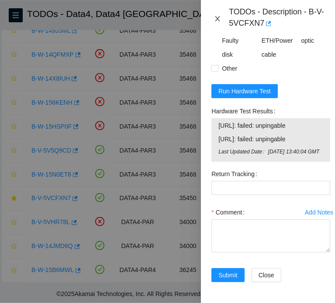
click at [215, 21] on icon "close" at bounding box center [217, 18] width 7 height 7
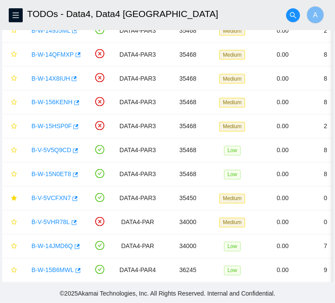
scroll to position [250, 0]
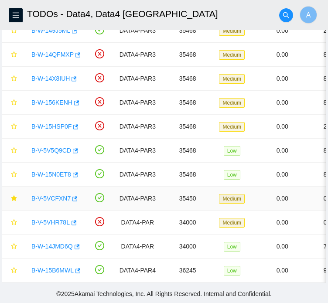
click at [54, 195] on link "B-V-5VCFXN7" at bounding box center [50, 198] width 39 height 7
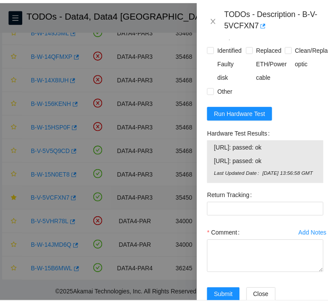
scroll to position [771, 0]
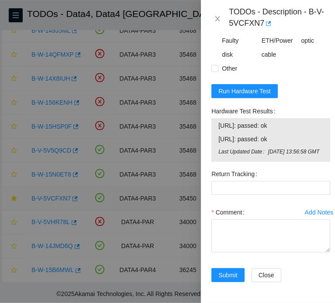
click at [217, 19] on icon "close" at bounding box center [217, 18] width 5 height 5
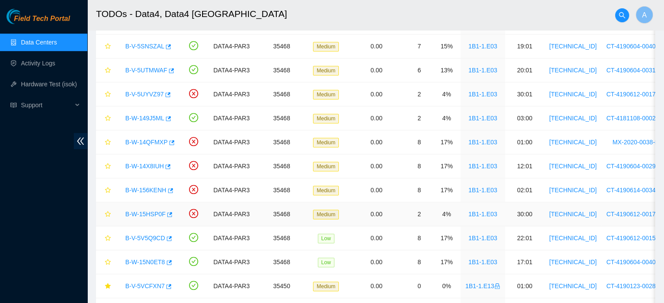
scroll to position [620, 0]
